Goal: Check status: Check status

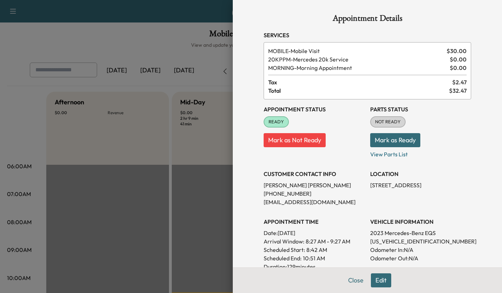
scroll to position [160, 0]
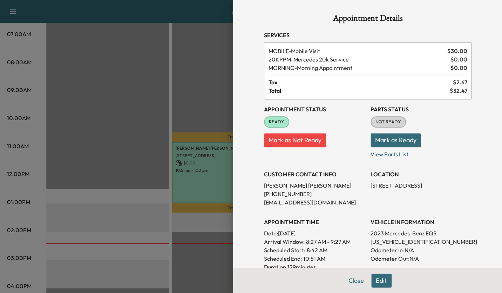
click at [82, 172] on div at bounding box center [251, 146] width 502 height 293
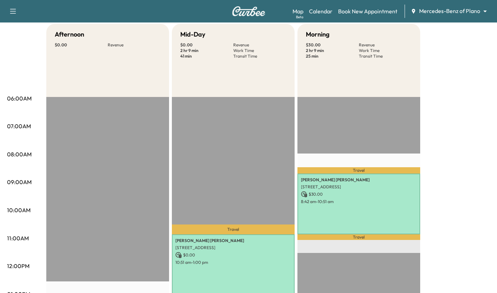
scroll to position [0, 0]
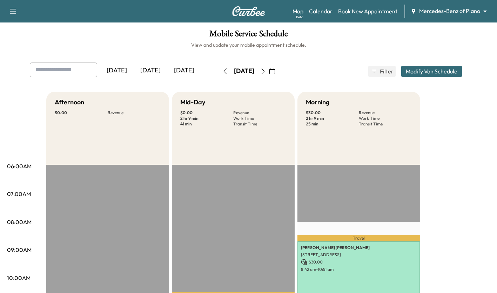
click at [266, 72] on icon "button" at bounding box center [263, 71] width 6 height 6
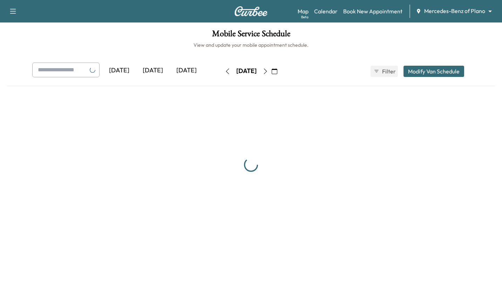
click at [271, 72] on button "button" at bounding box center [266, 71] width 12 height 11
click at [268, 74] on icon "button" at bounding box center [266, 71] width 6 height 6
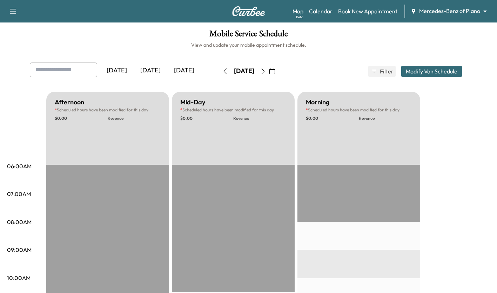
click at [266, 71] on icon "button" at bounding box center [263, 71] width 6 height 6
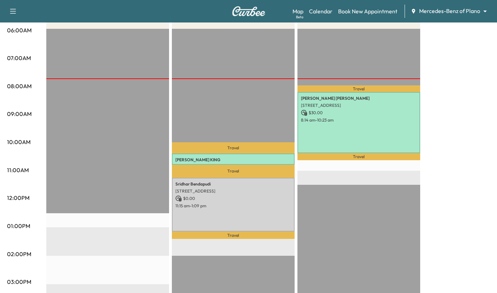
scroll to position [138, 0]
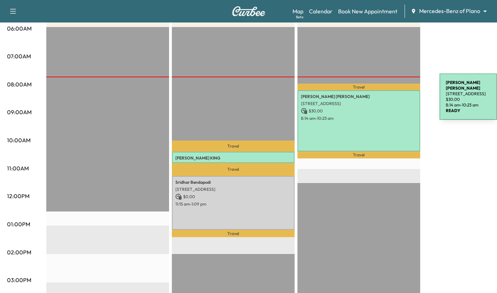
drag, startPoint x: 387, startPoint y: 98, endPoint x: 390, endPoint y: 104, distance: 6.6
click at [390, 104] on div "[PERSON_NAME] [STREET_ADDRESS] $ 30.00 8:14 am - 10:23 am" at bounding box center [358, 120] width 123 height 61
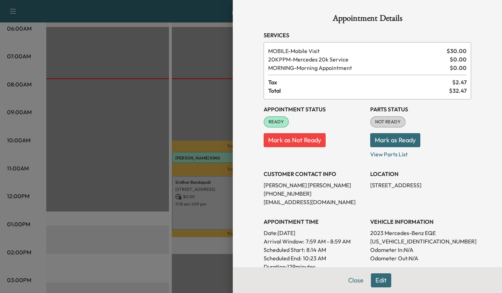
click at [180, 92] on div at bounding box center [251, 146] width 502 height 293
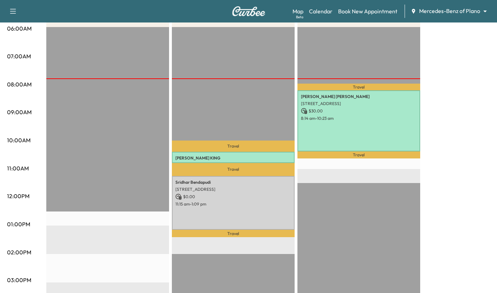
click at [391, 203] on div "Travel [PERSON_NAME] [STREET_ADDRESS] $ 30.00 8:14 am - 10:23 am Travel EST Sta…" at bounding box center [358, 253] width 123 height 453
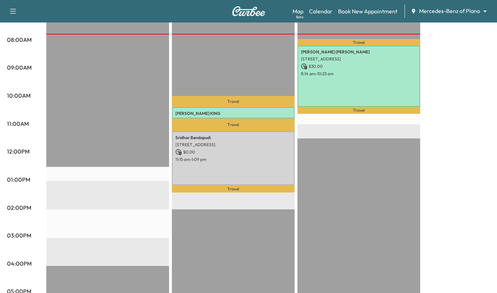
scroll to position [181, 0]
